Goal: Transaction & Acquisition: Purchase product/service

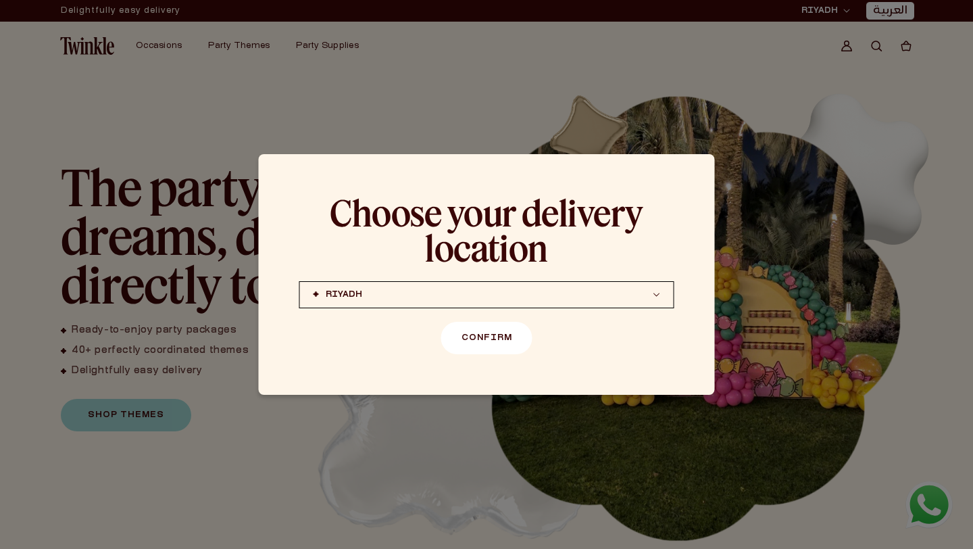
click at [496, 336] on button "Confirm" at bounding box center [486, 338] width 91 height 32
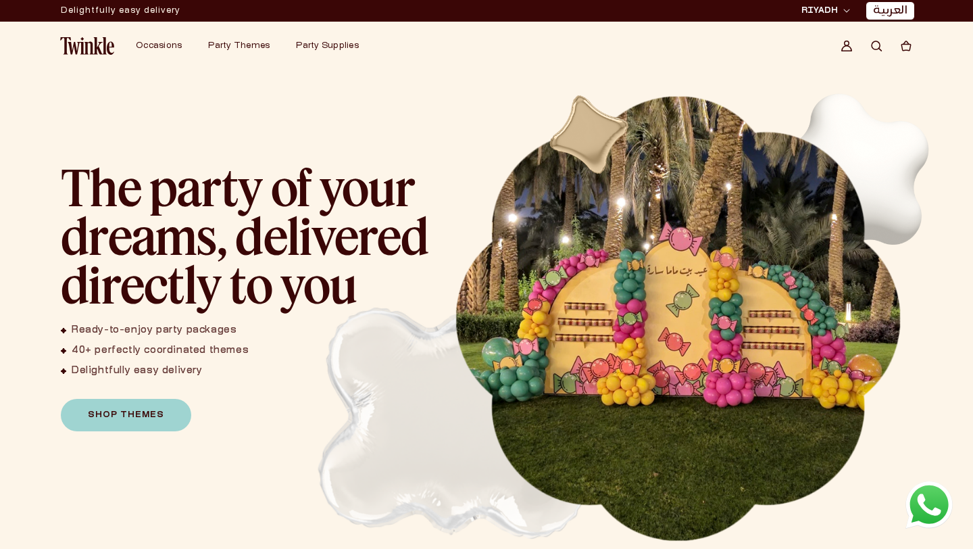
scroll to position [13, 0]
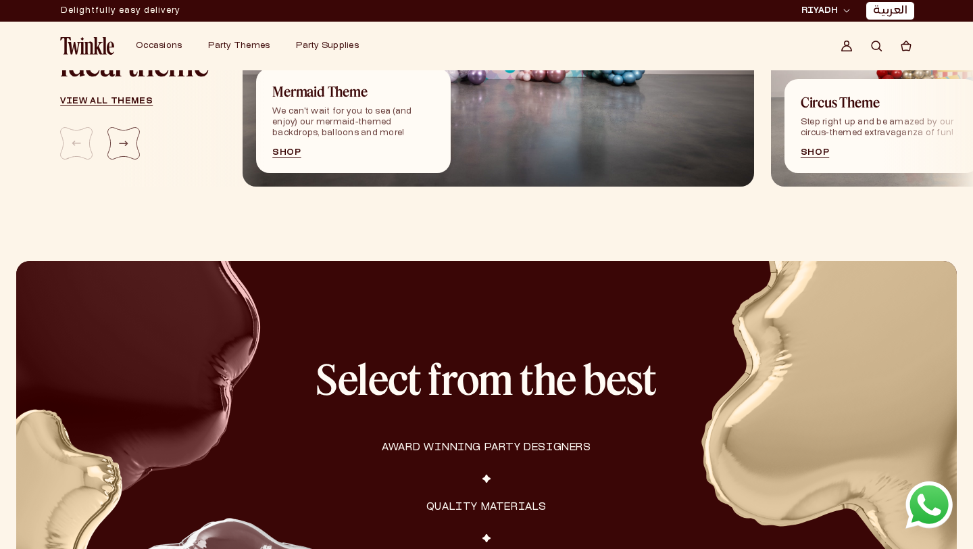
scroll to position [1454, 0]
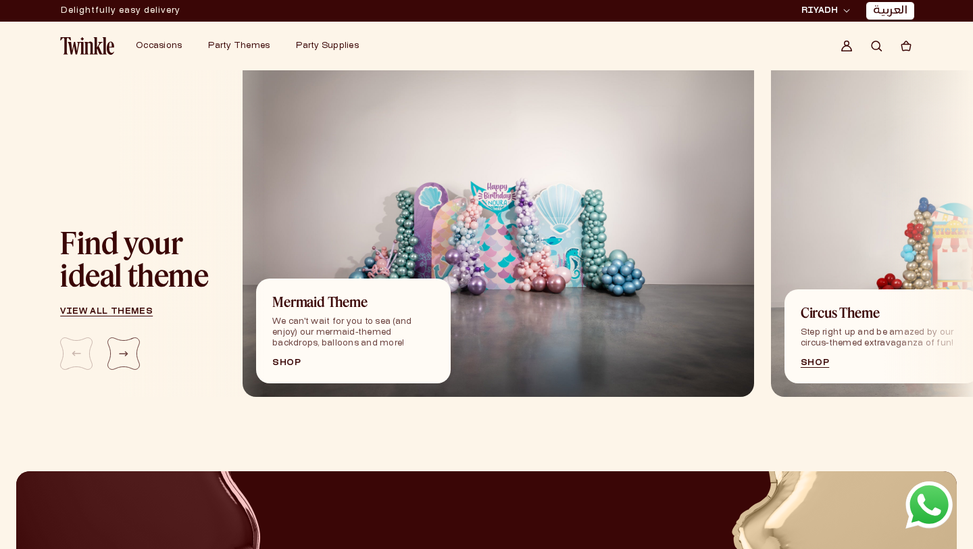
click at [294, 361] on link "Shop" at bounding box center [353, 363] width 162 height 8
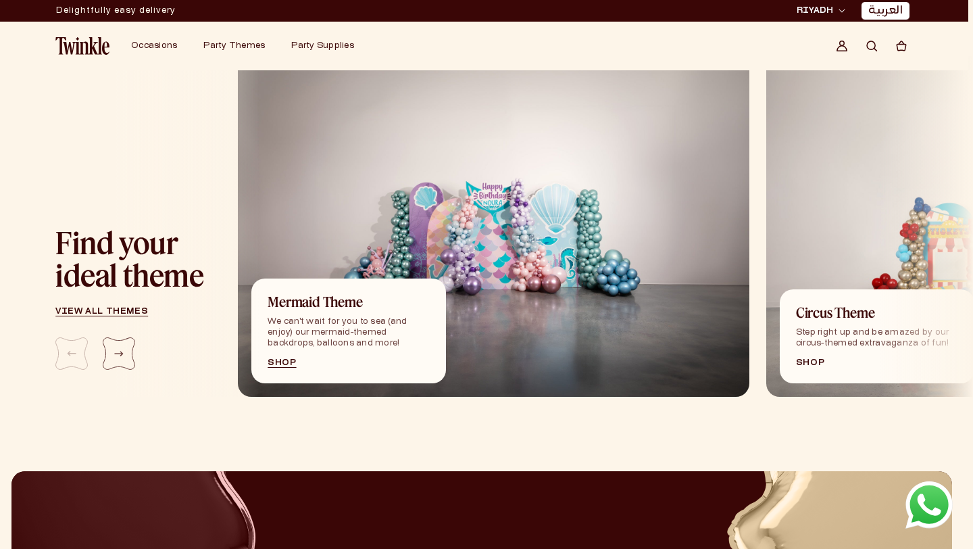
click at [806, 365] on link "Shop" at bounding box center [877, 363] width 162 height 8
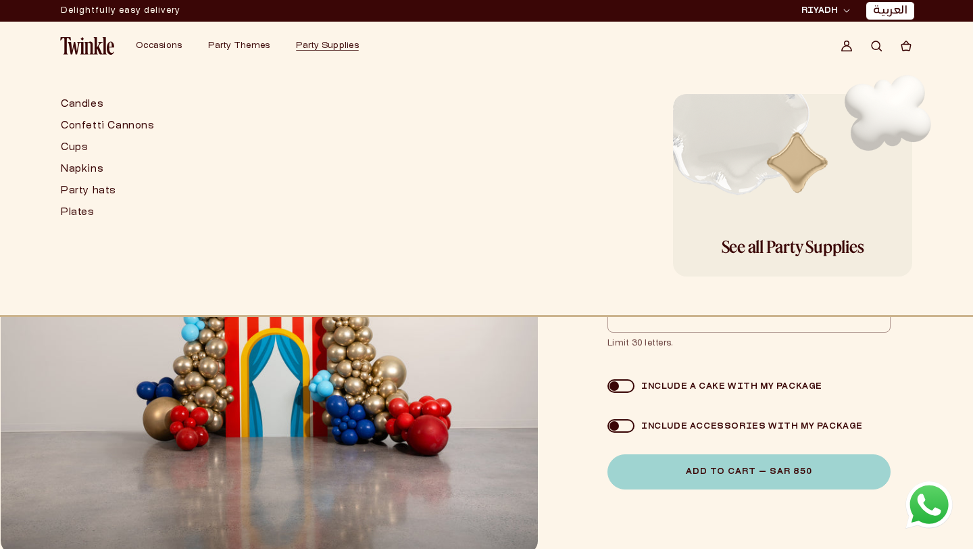
click at [871, 45] on circle "Search" at bounding box center [875, 45] width 8 height 8
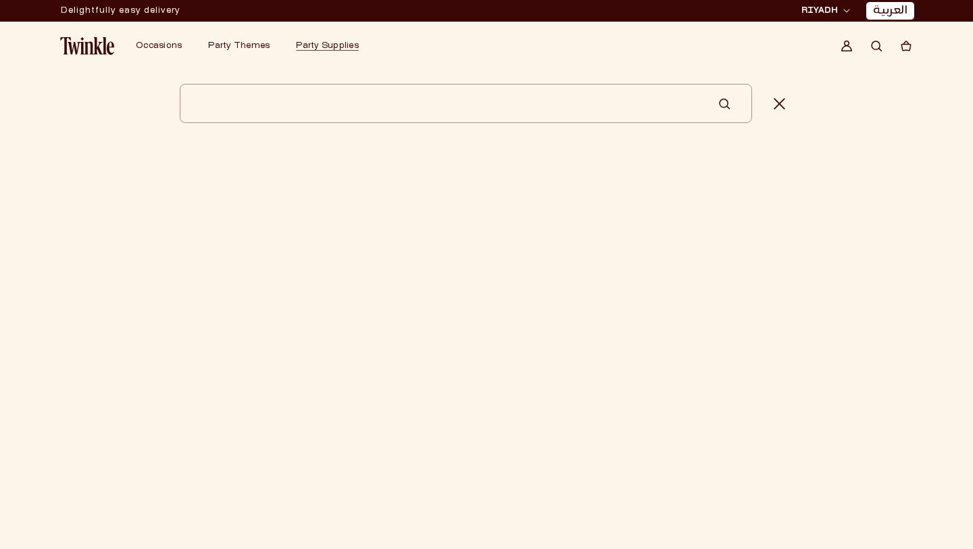
click at [518, 104] on input "Search" at bounding box center [466, 103] width 572 height 39
type input "****"
click at [718, 84] on button "Search" at bounding box center [724, 103] width 12 height 39
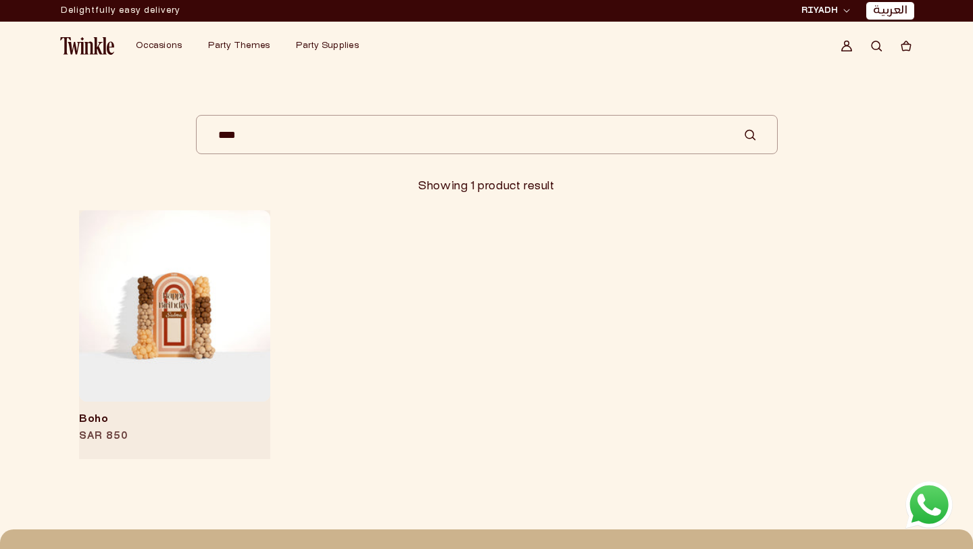
click at [147, 413] on link "Boho" at bounding box center [174, 420] width 191 height 14
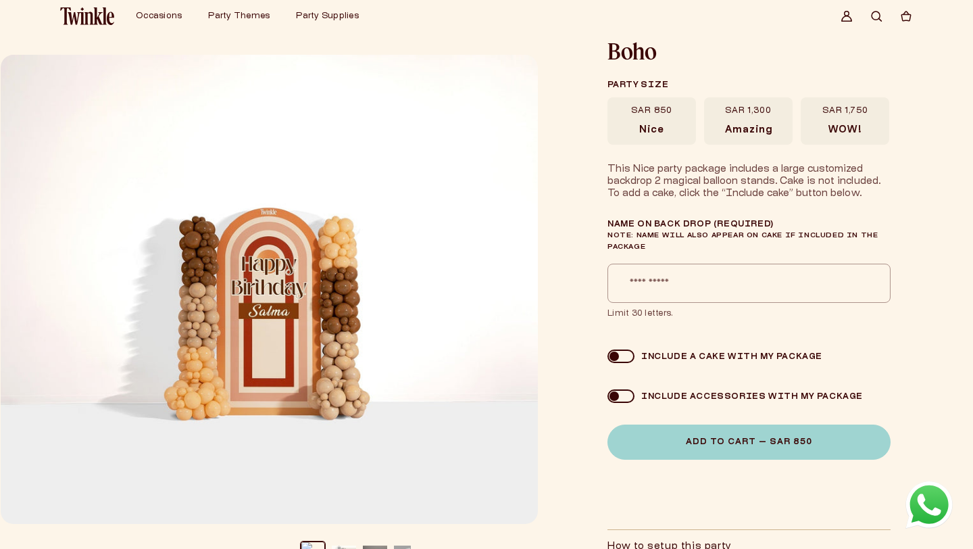
scroll to position [30, 0]
click at [761, 117] on label "SAR 1,300 Amazing" at bounding box center [748, 120] width 88 height 47
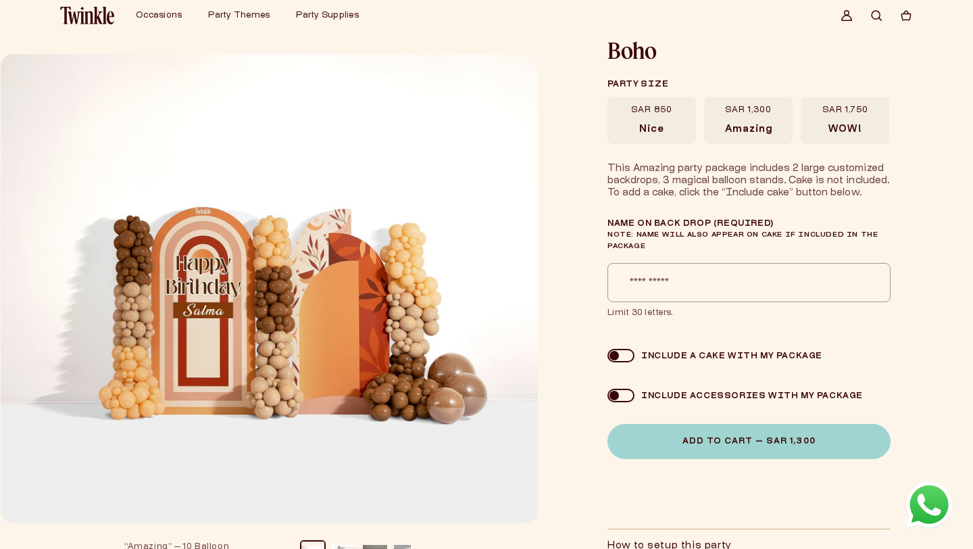
click at [840, 125] on span "WOW!" at bounding box center [844, 130] width 33 height 12
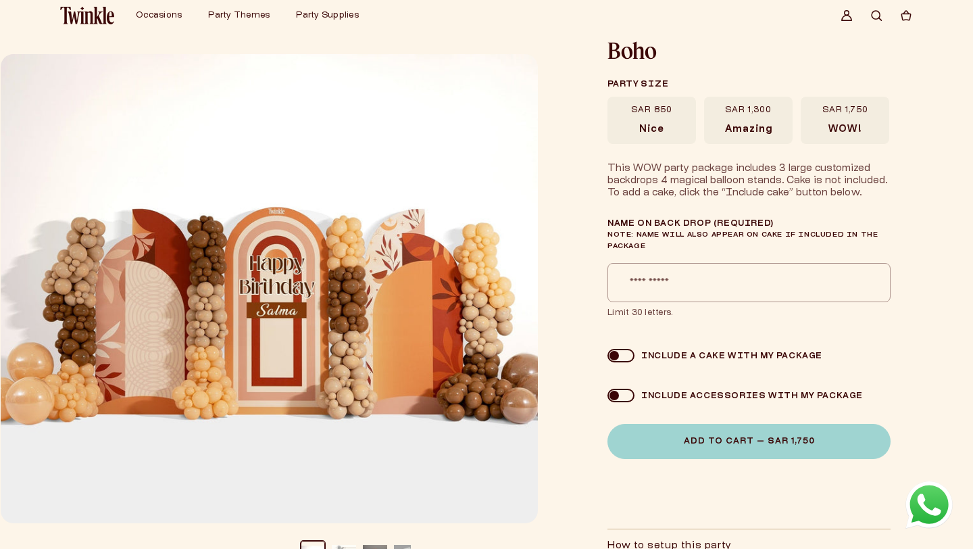
click at [678, 124] on label "SAR 850 [GEOGRAPHIC_DATA]" at bounding box center [651, 120] width 88 height 47
